Goal: Information Seeking & Learning: Check status

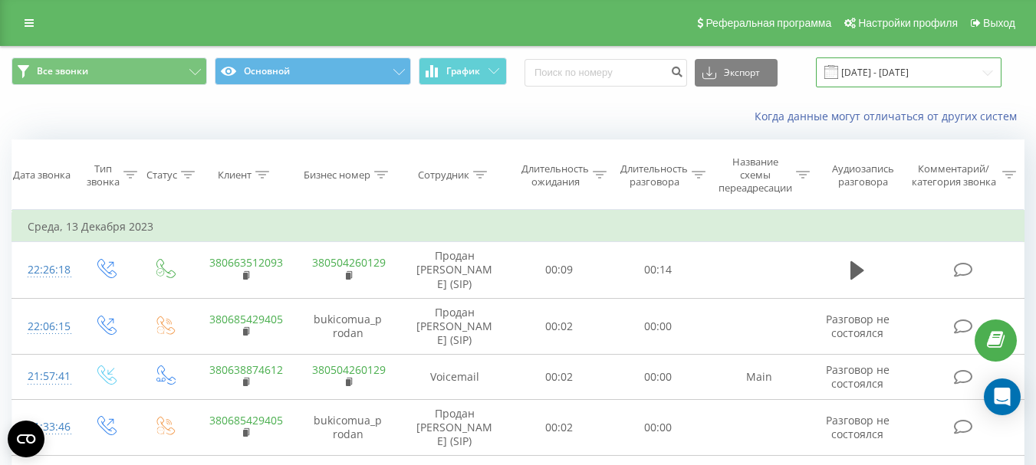
click at [988, 71] on input "[DATE] - [DATE]" at bounding box center [909, 73] width 186 height 30
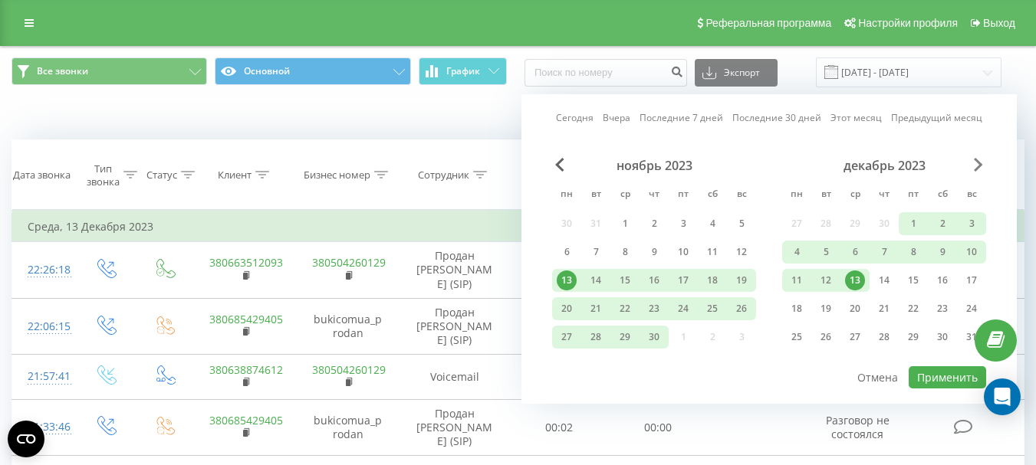
click at [978, 165] on span "Next Month" at bounding box center [978, 165] width 9 height 14
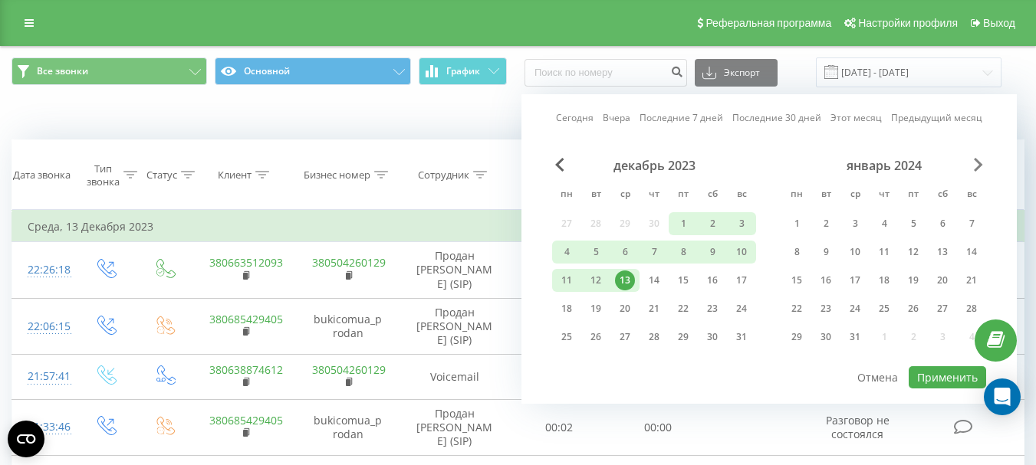
click at [978, 165] on span "Next Month" at bounding box center [978, 165] width 9 height 14
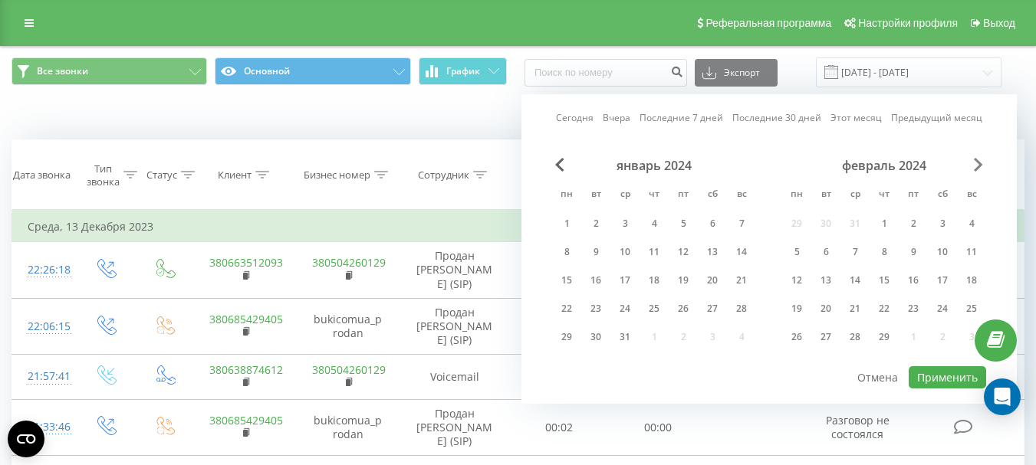
click at [978, 165] on span "Next Month" at bounding box center [978, 165] width 9 height 14
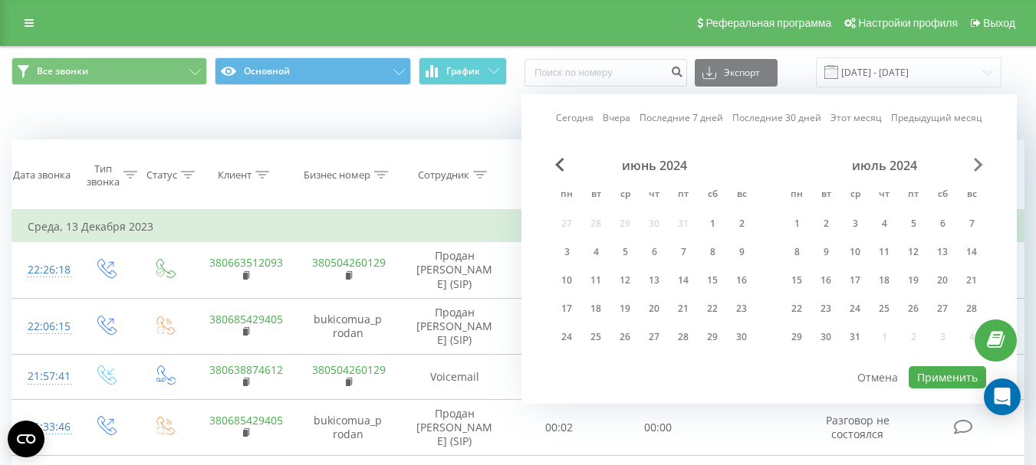
click at [978, 165] on span "Next Month" at bounding box center [978, 165] width 9 height 14
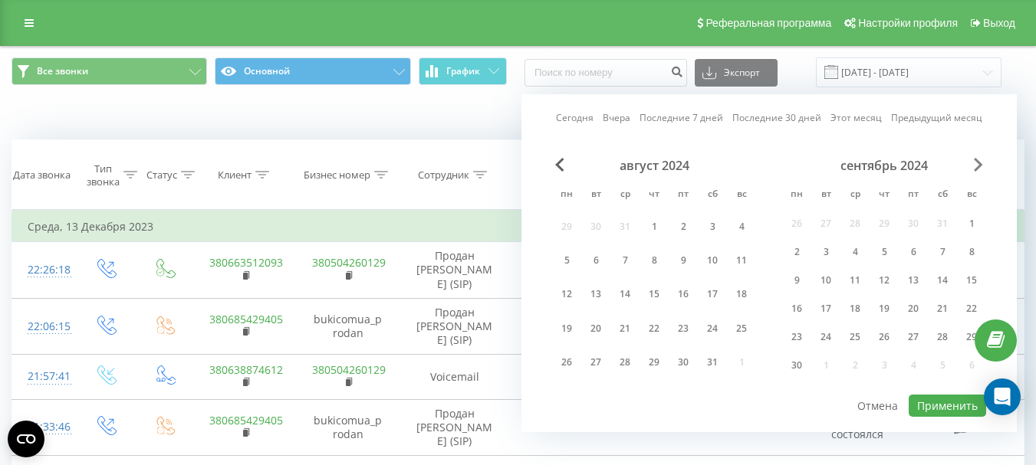
click at [978, 165] on span "Next Month" at bounding box center [978, 165] width 9 height 14
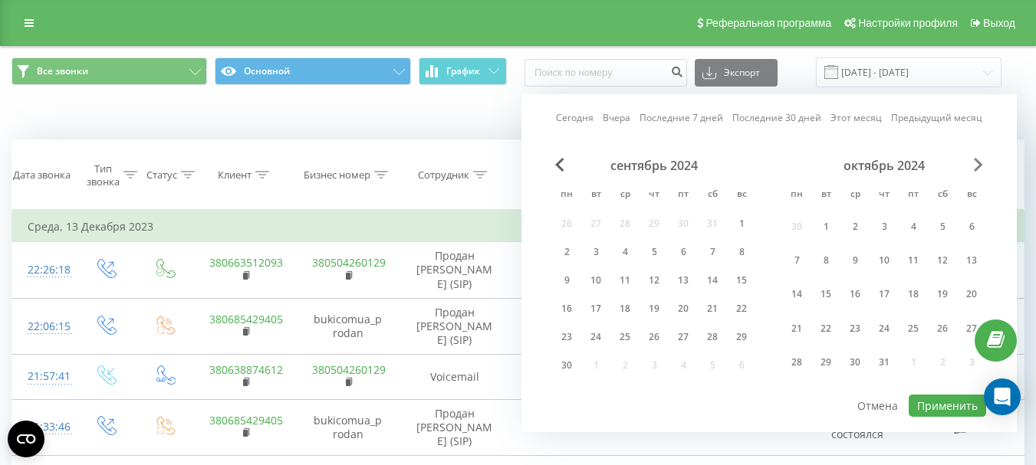
click at [978, 165] on span "Next Month" at bounding box center [978, 165] width 9 height 14
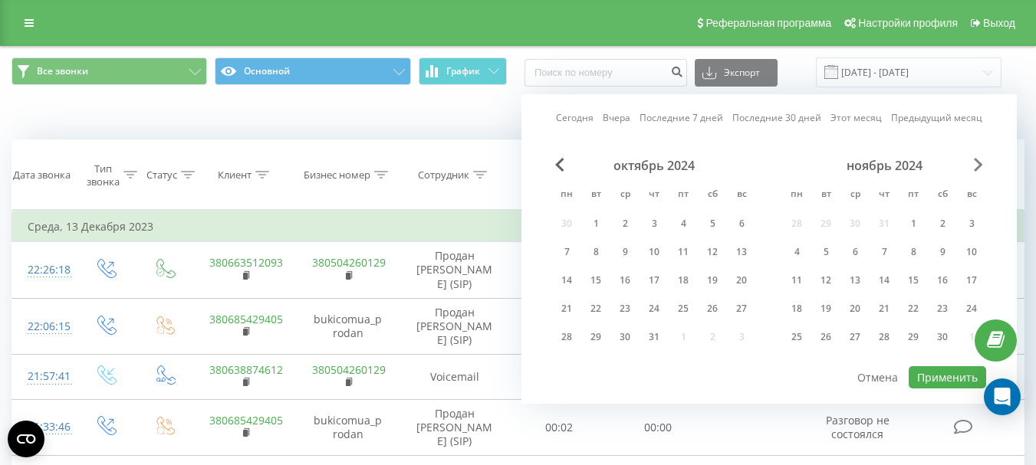
click at [978, 165] on span "Next Month" at bounding box center [978, 165] width 9 height 14
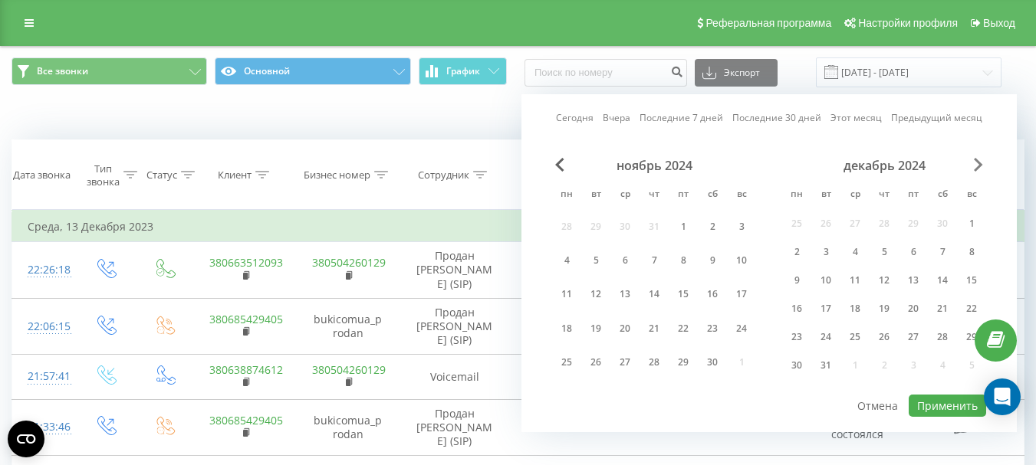
click at [978, 165] on span "Next Month" at bounding box center [978, 165] width 9 height 14
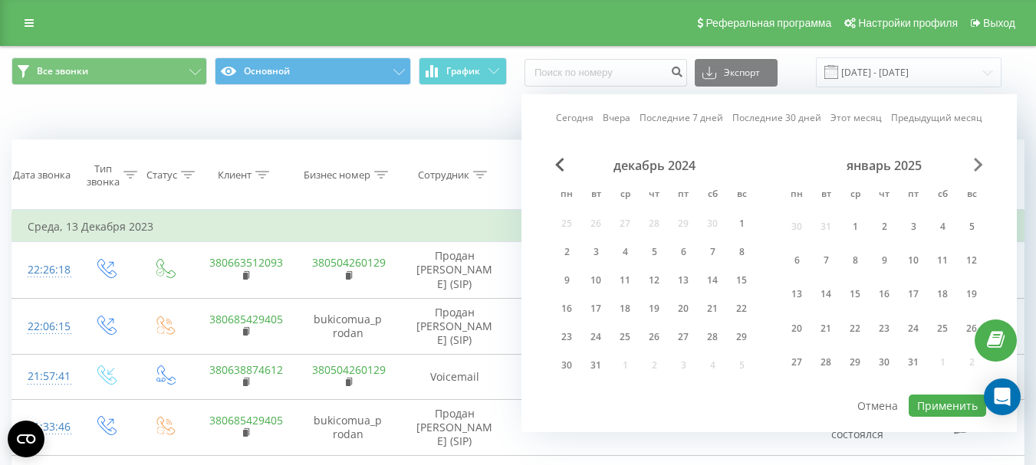
click at [978, 165] on span "Next Month" at bounding box center [978, 165] width 9 height 14
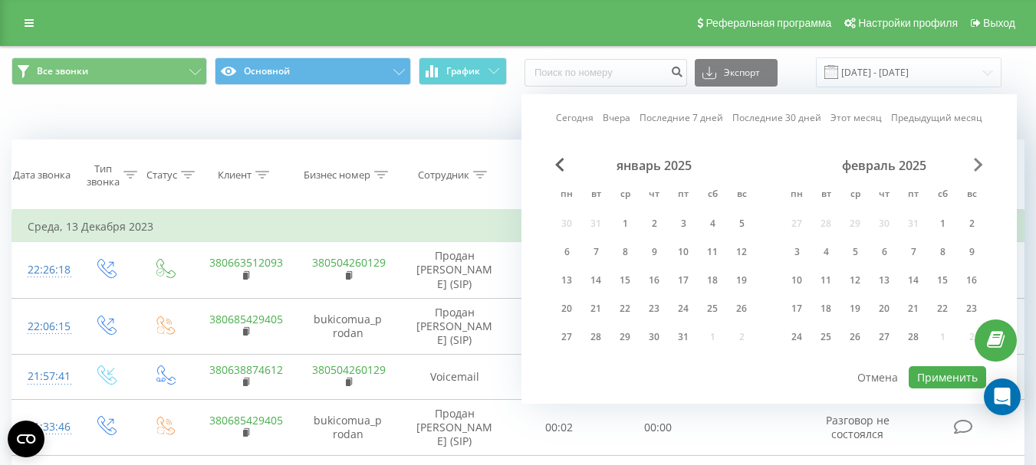
click at [978, 165] on span "Next Month" at bounding box center [978, 165] width 9 height 14
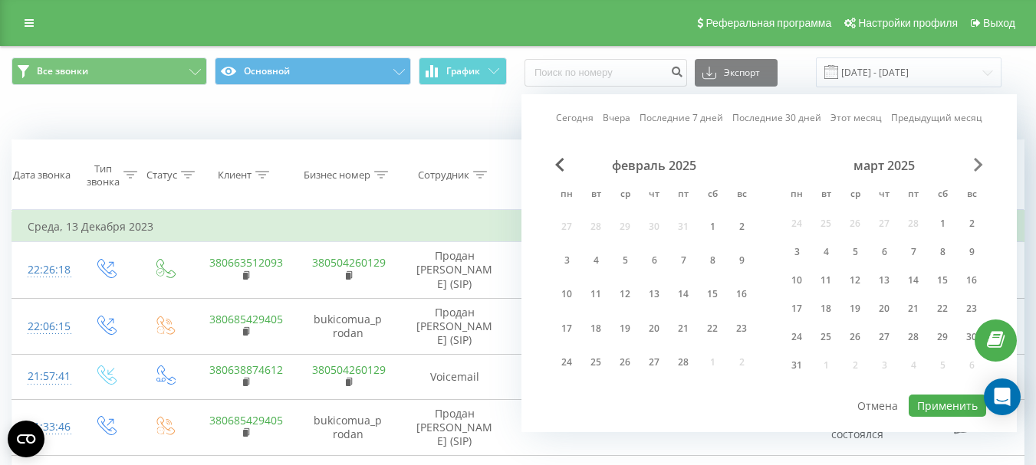
click at [978, 165] on span "Next Month" at bounding box center [978, 165] width 9 height 14
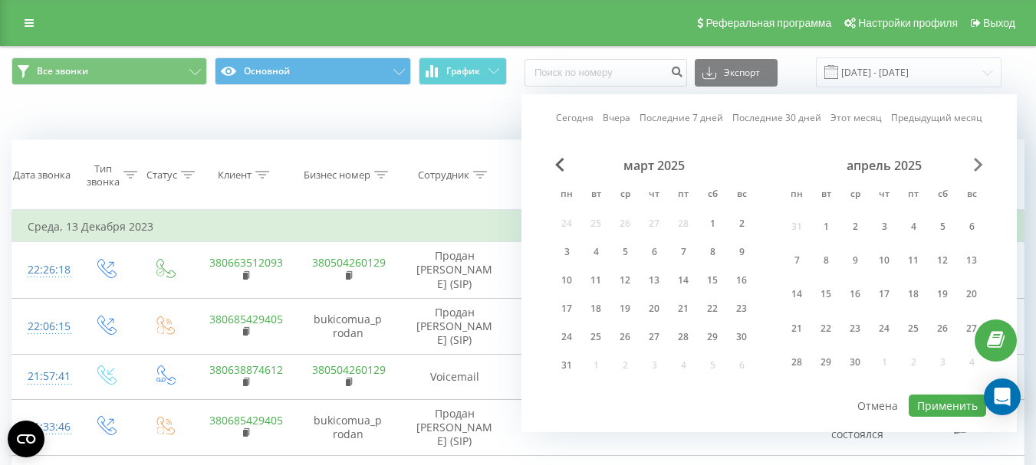
click at [978, 165] on span "Next Month" at bounding box center [978, 165] width 9 height 14
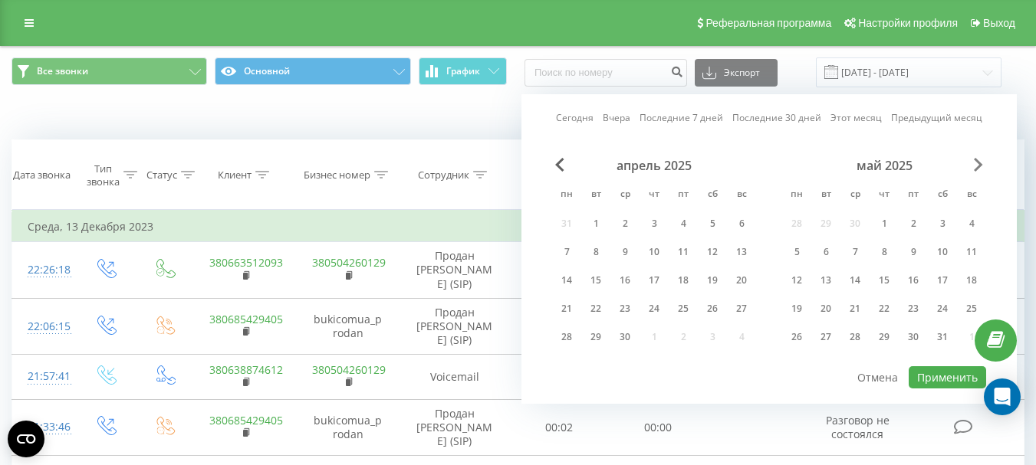
click at [978, 166] on span "Next Month" at bounding box center [978, 165] width 9 height 14
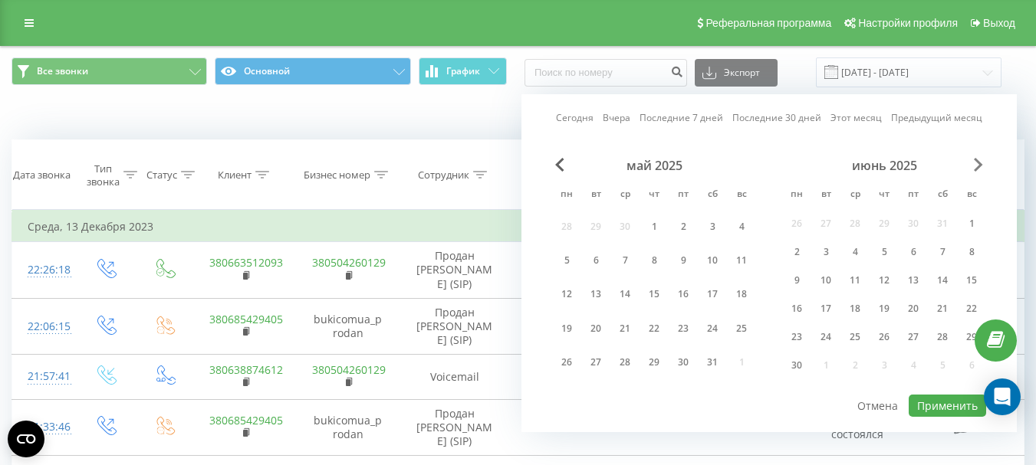
click at [978, 166] on span "Next Month" at bounding box center [978, 165] width 9 height 14
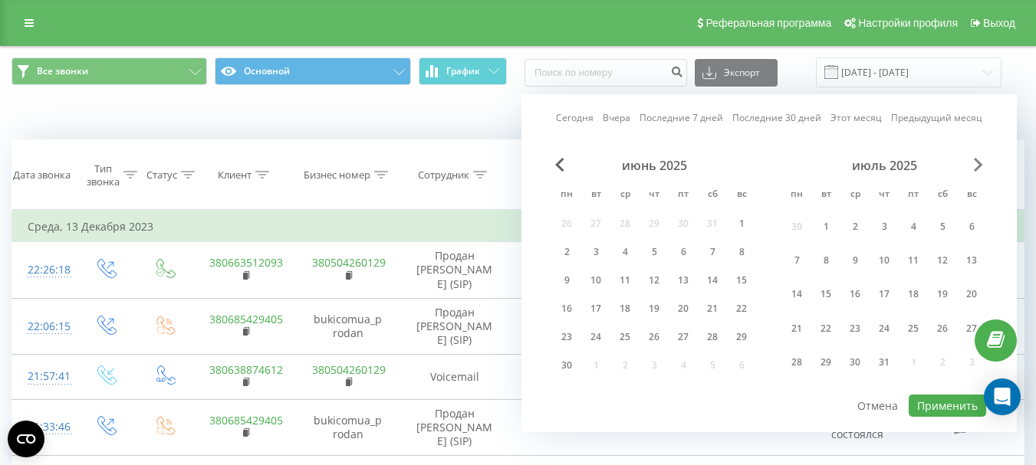
click at [978, 166] on span "Next Month" at bounding box center [978, 165] width 9 height 14
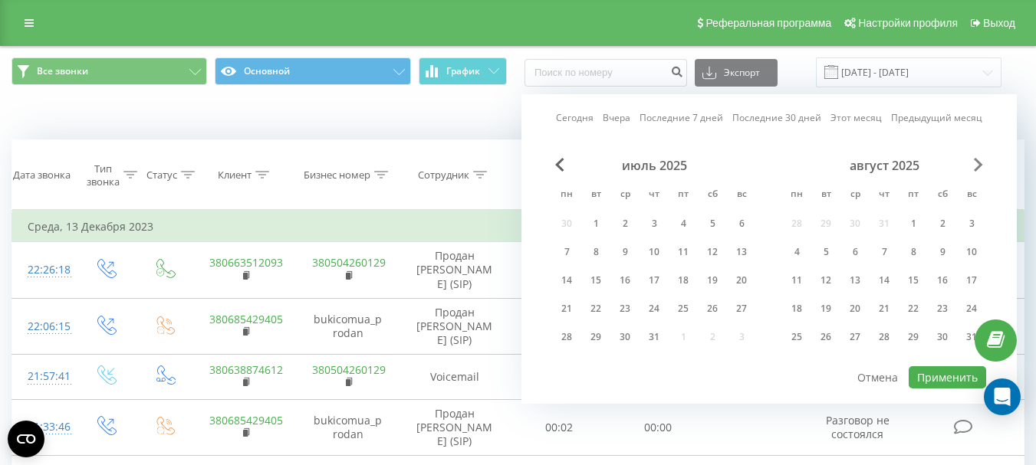
click at [978, 166] on span "Next Month" at bounding box center [978, 165] width 9 height 14
click at [973, 278] on div "21" at bounding box center [972, 281] width 20 height 20
click at [946, 371] on button "Применить" at bounding box center [947, 378] width 77 height 22
type input "[DATE] - [DATE]"
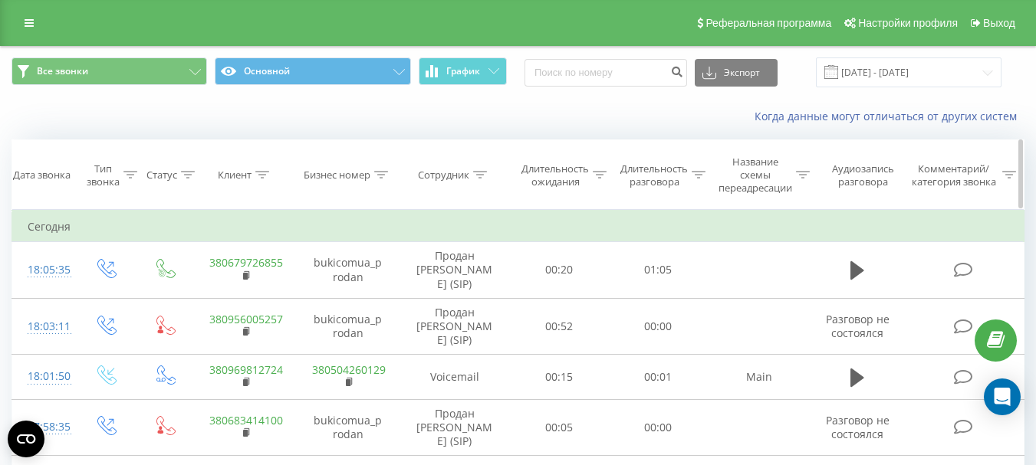
click at [481, 173] on icon at bounding box center [480, 175] width 14 height 8
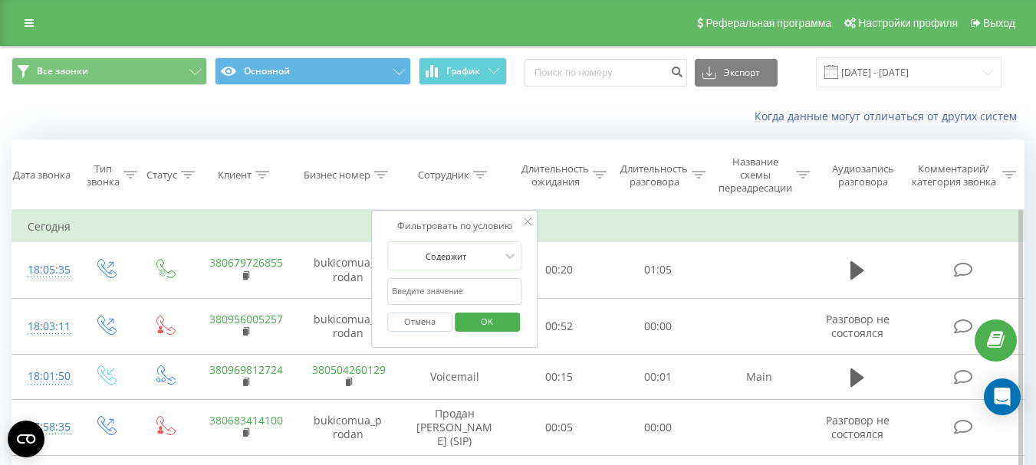
click at [413, 291] on input "text" at bounding box center [454, 291] width 135 height 27
type input "Продан [PERSON_NAME]"
click at [501, 321] on span "OK" at bounding box center [486, 322] width 43 height 24
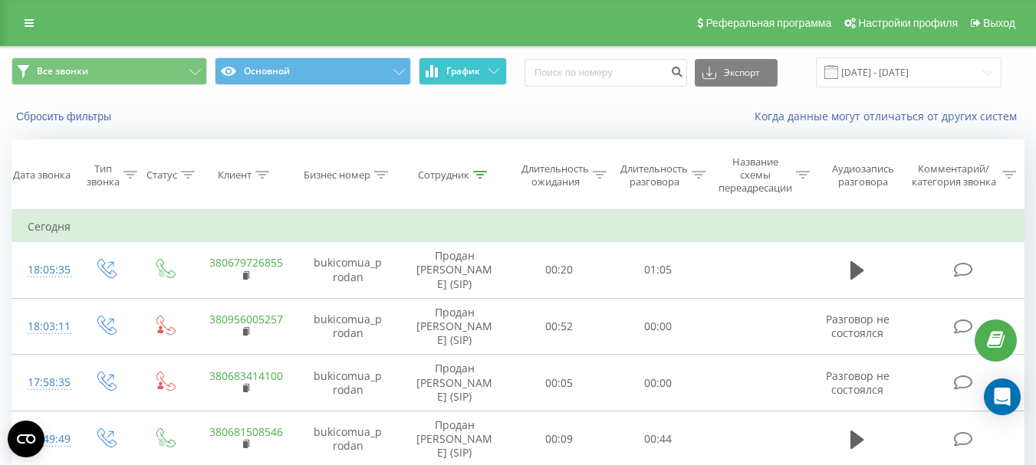
click at [462, 64] on button "График" at bounding box center [463, 72] width 88 height 28
